Goal: Information Seeking & Learning: Learn about a topic

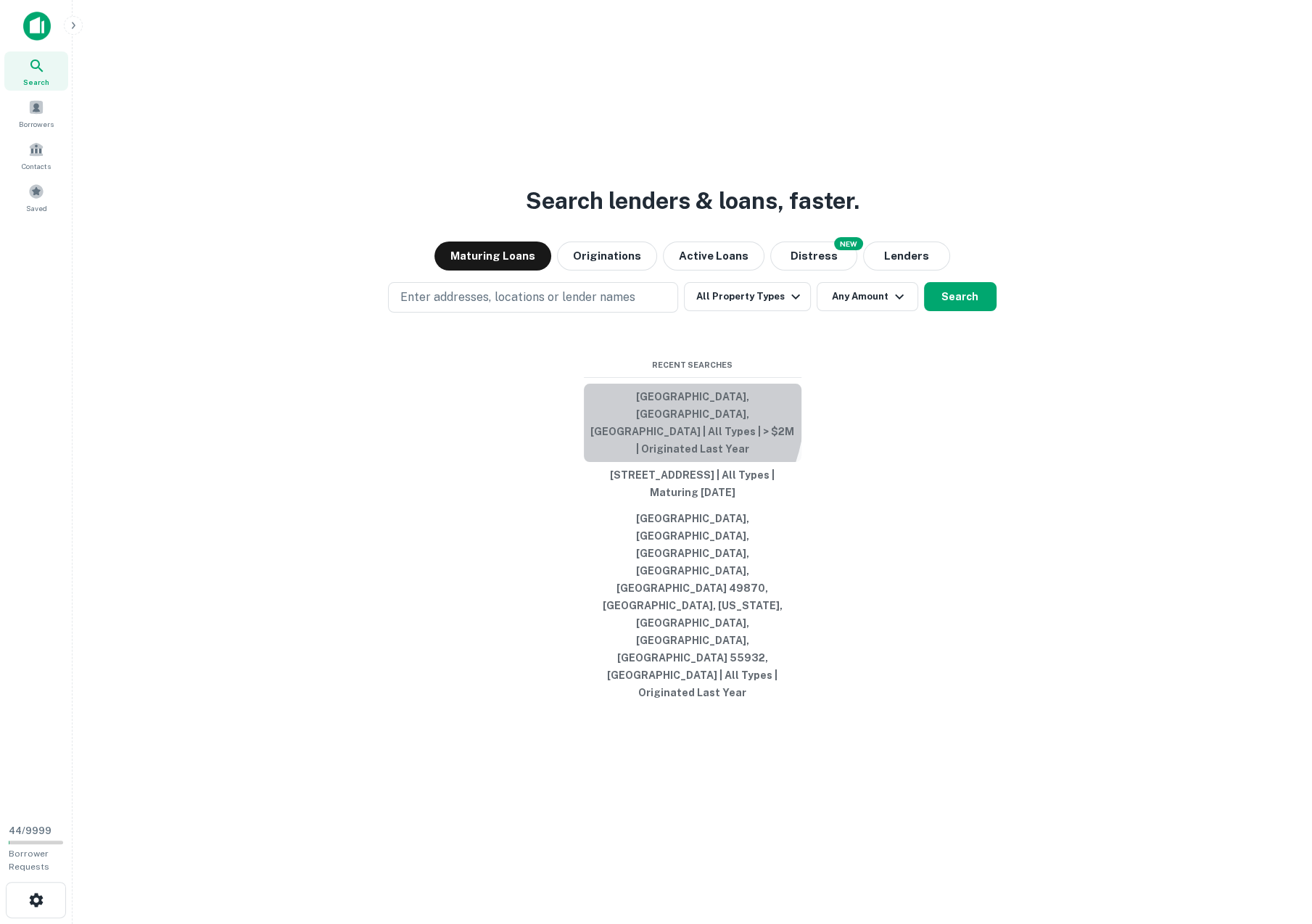
click at [641, 462] on button "[GEOGRAPHIC_DATA], [GEOGRAPHIC_DATA], [GEOGRAPHIC_DATA] | All Types | > $2M | O…" at bounding box center [693, 422] width 218 height 79
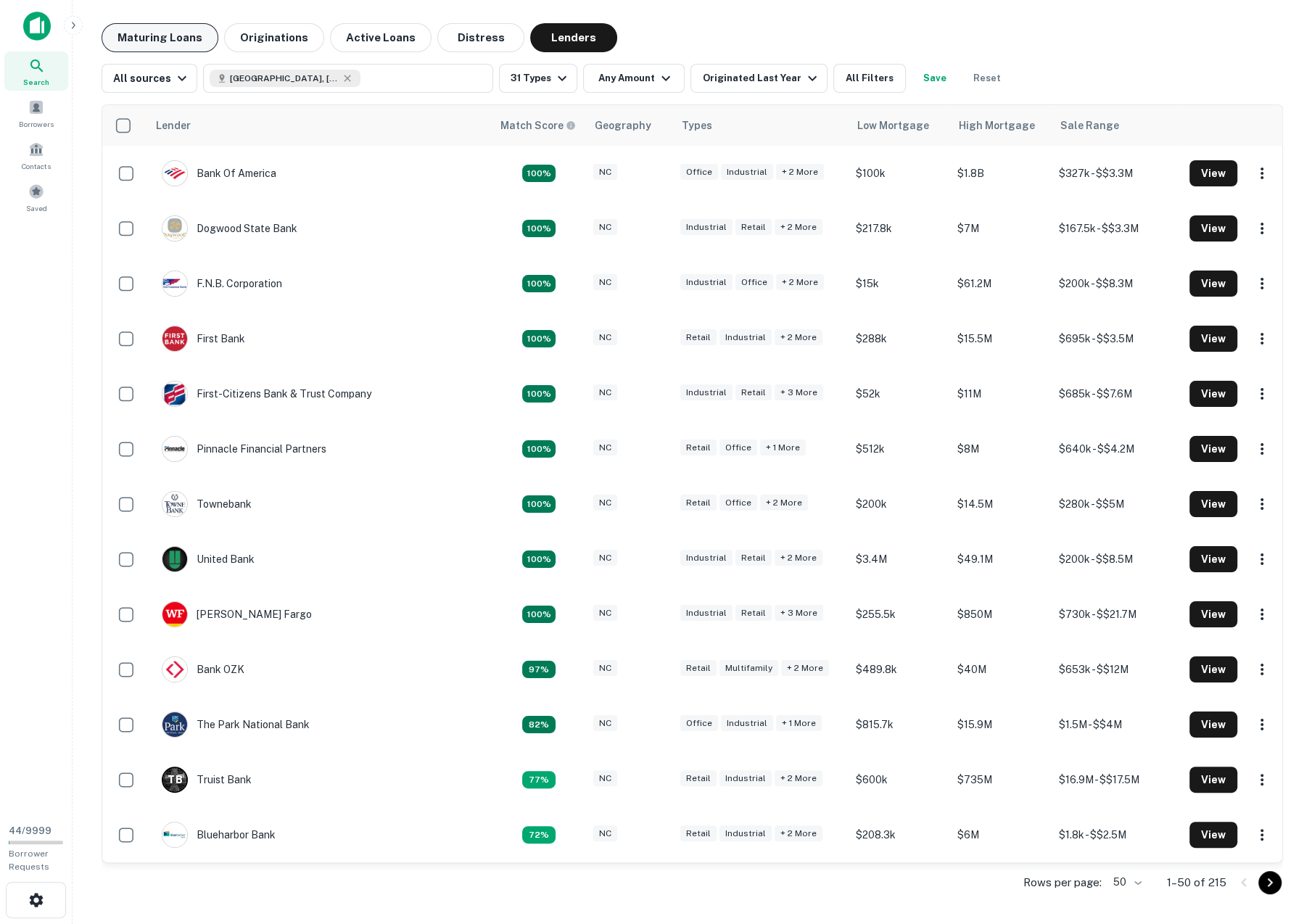
click at [172, 28] on button "Maturing Loans" at bounding box center [160, 37] width 117 height 29
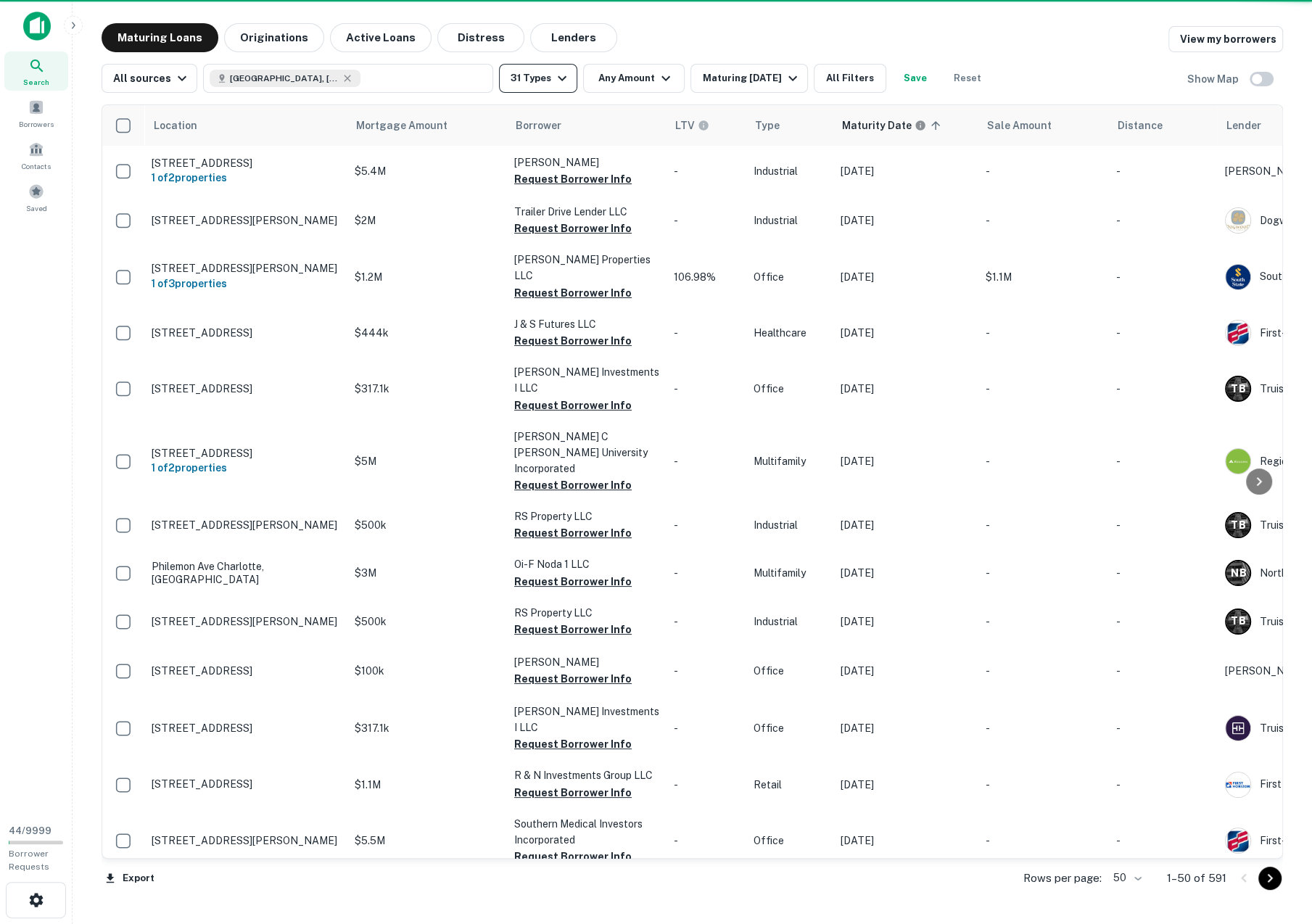
click at [534, 86] on button "31 Types" at bounding box center [538, 78] width 79 height 29
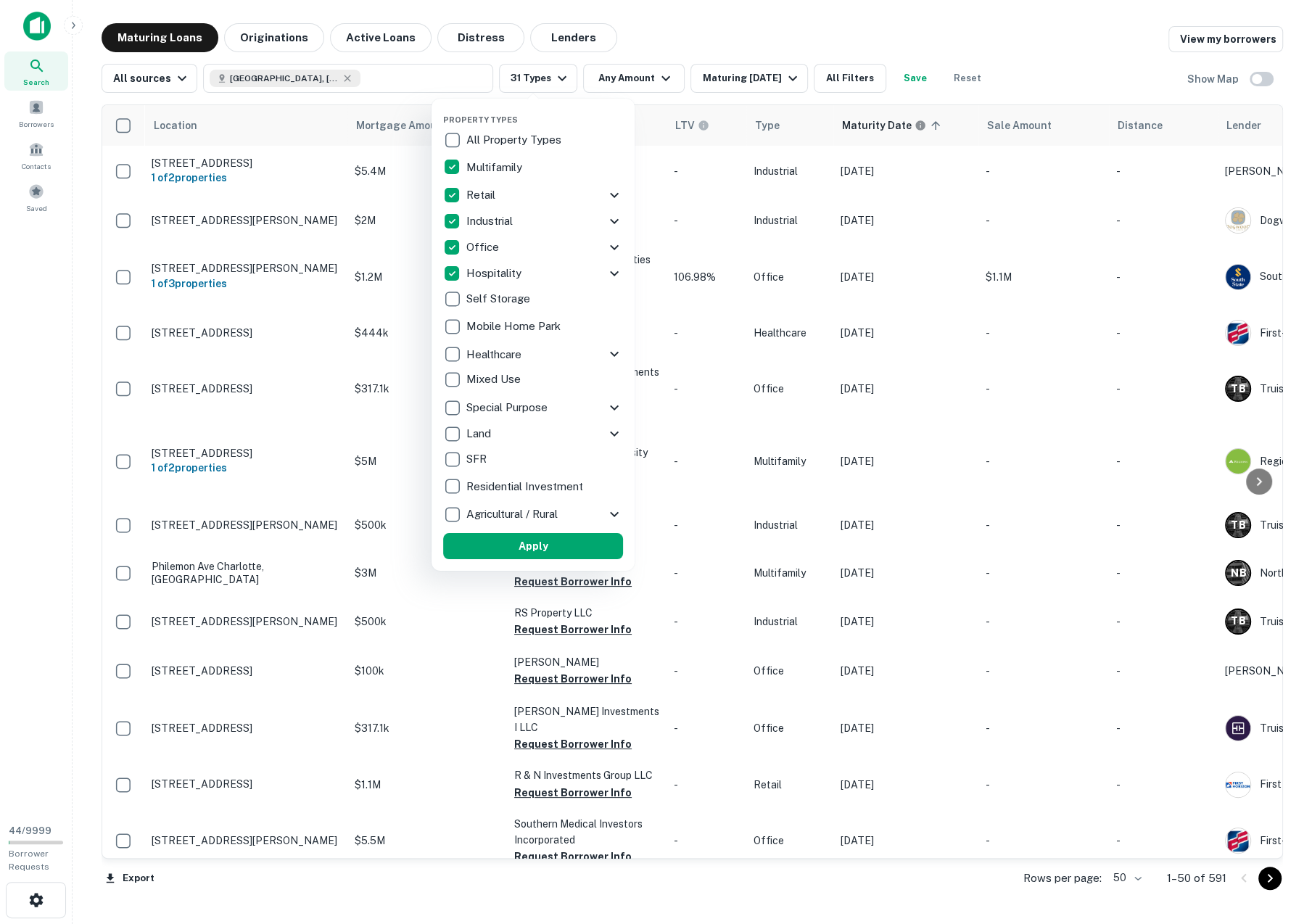
click at [603, 216] on div "Industrial" at bounding box center [524, 221] width 163 height 25
click at [623, 221] on icon at bounding box center [615, 221] width 17 height 17
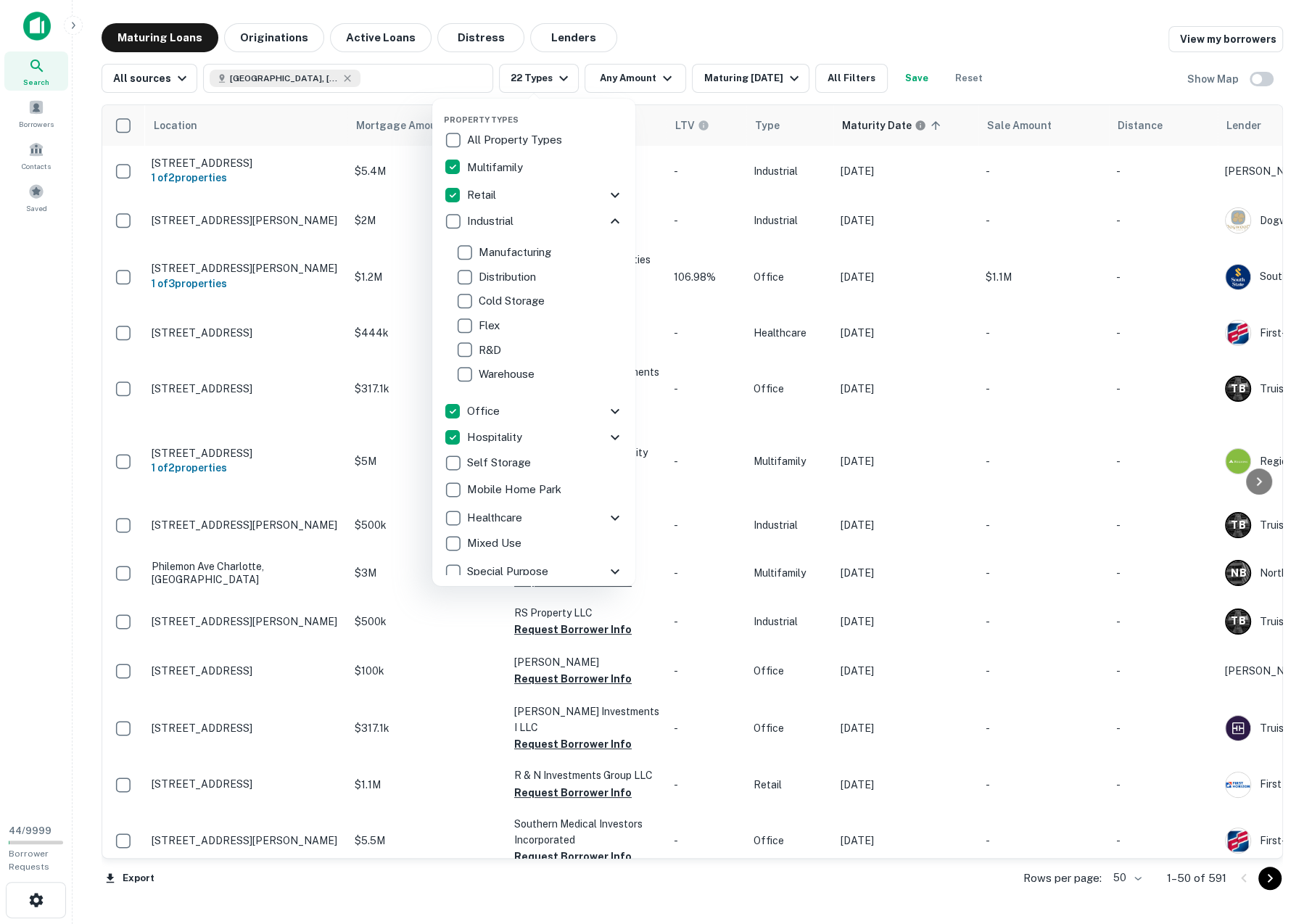
click at [488, 249] on p "Manufacturing" at bounding box center [516, 252] width 75 height 17
click at [486, 309] on p "Cold Storage" at bounding box center [514, 301] width 69 height 17
click at [486, 368] on p "Warehouse" at bounding box center [508, 374] width 59 height 17
click at [617, 221] on icon at bounding box center [615, 221] width 9 height 5
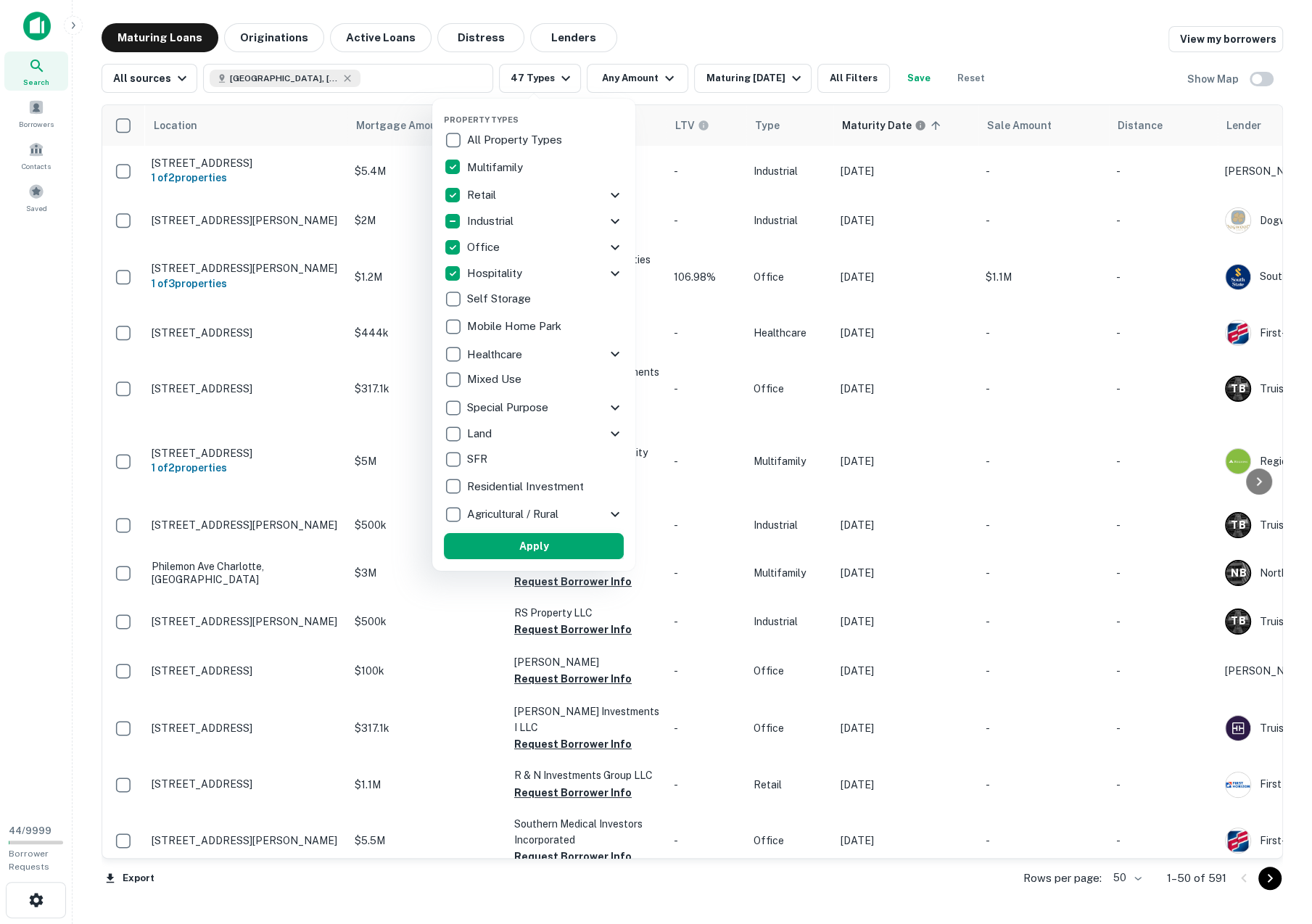
click at [525, 551] on button "Apply" at bounding box center [534, 545] width 180 height 26
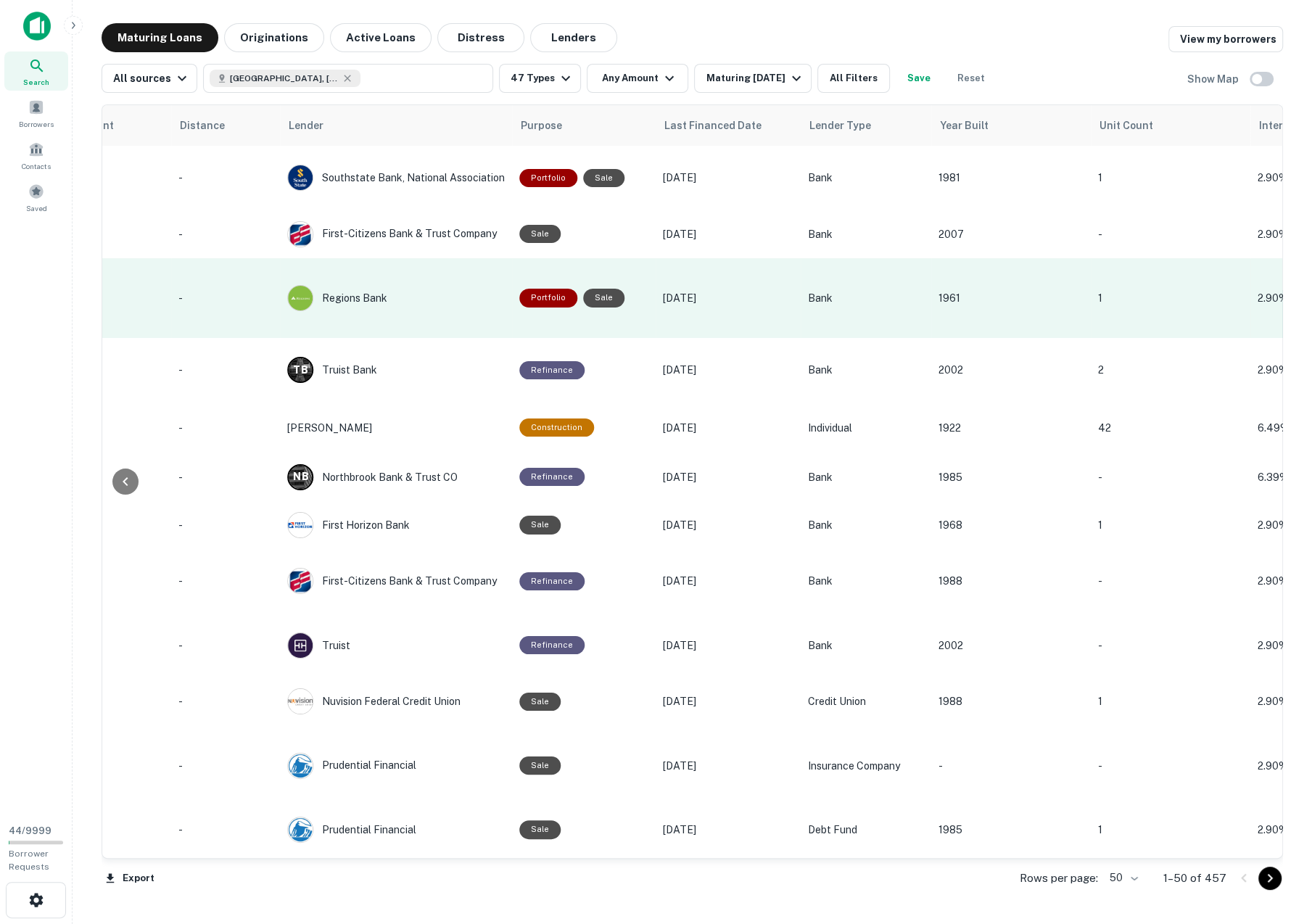
scroll to position [0, 1148]
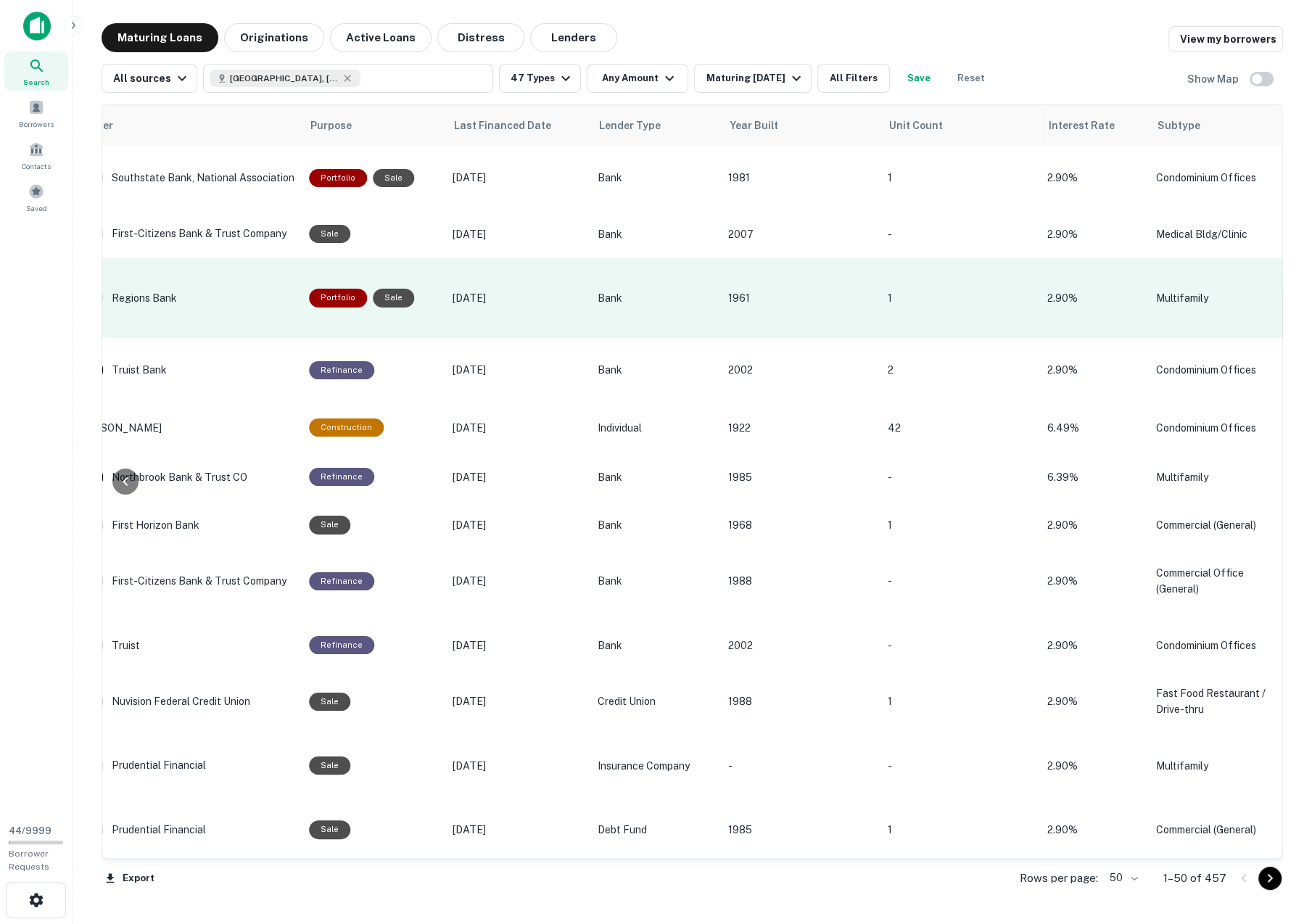
click at [1301, 292] on icon "button" at bounding box center [1302, 298] width 3 height 12
